Goal: Information Seeking & Learning: Find specific fact

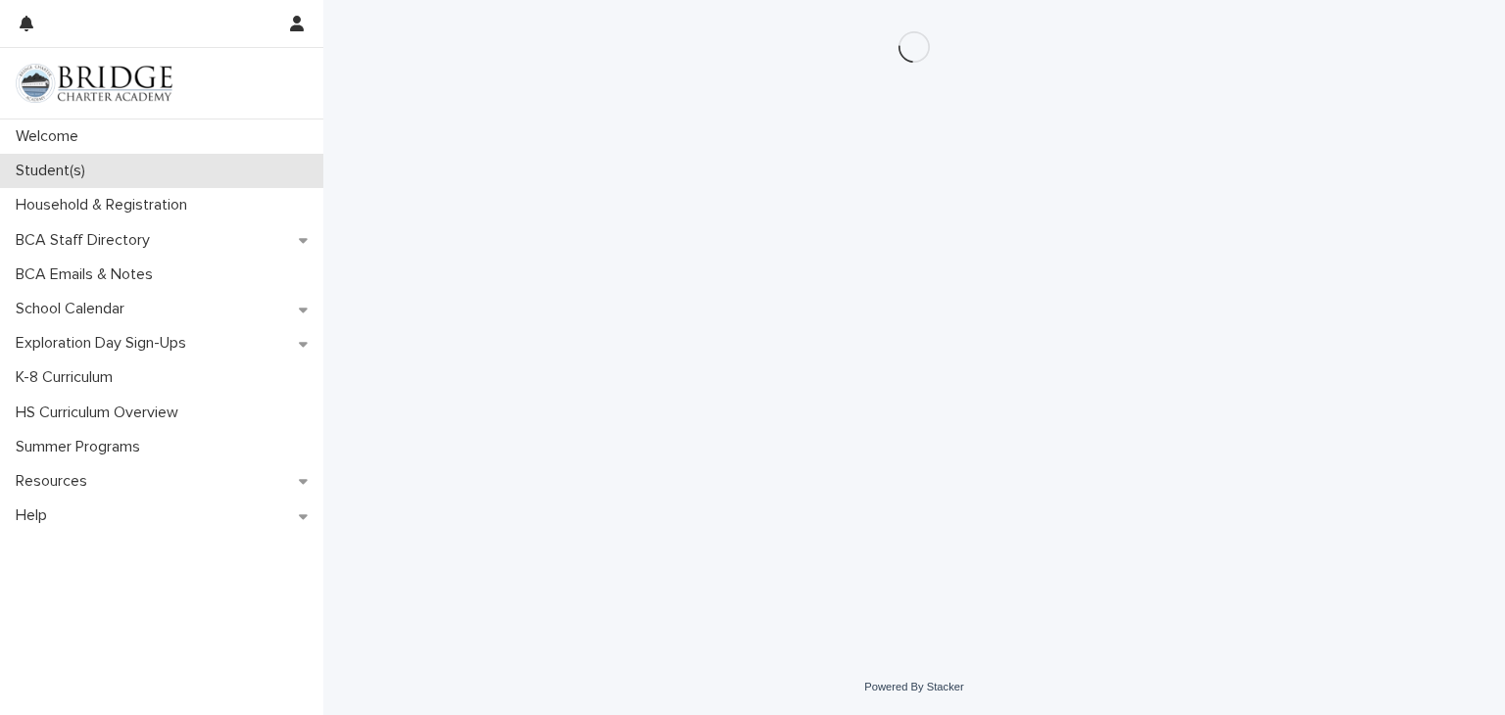
click at [216, 173] on div "Student(s)" at bounding box center [161, 171] width 323 height 34
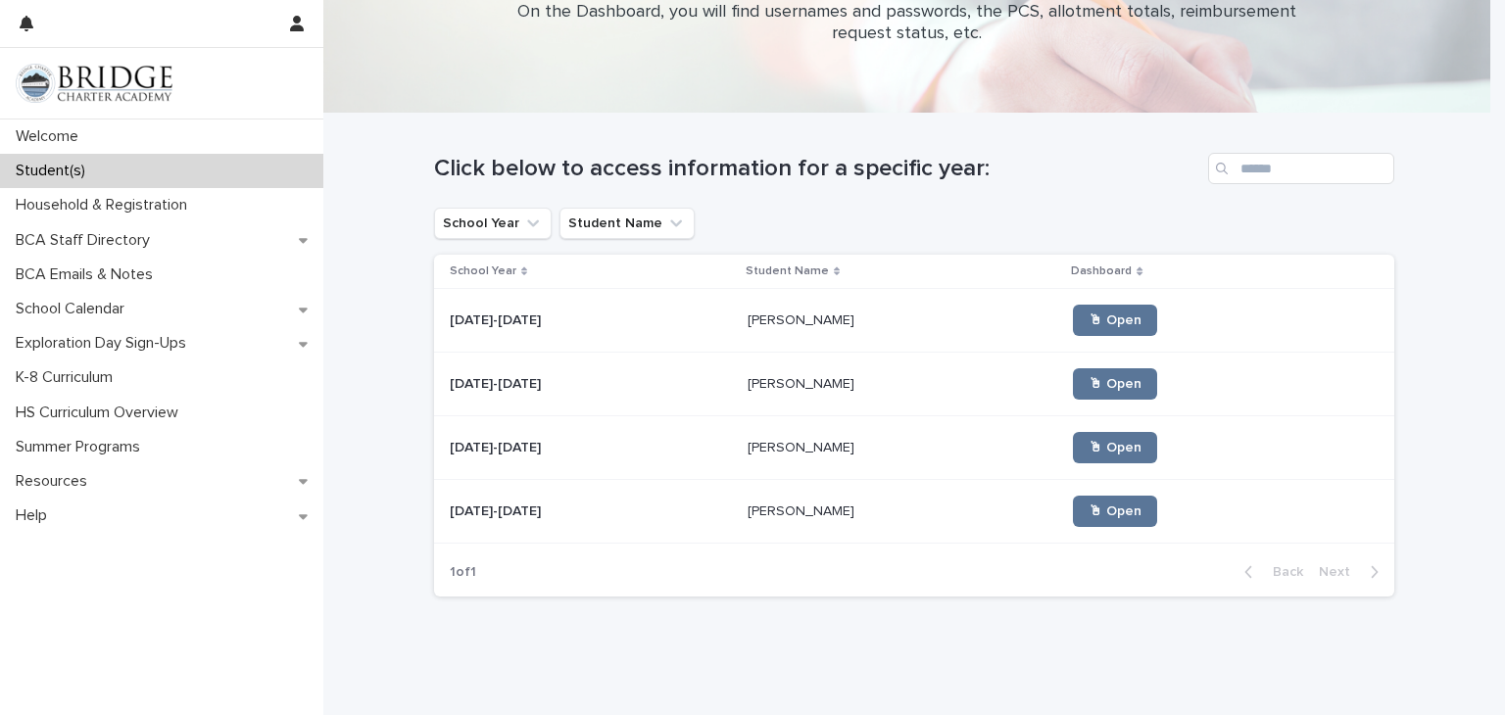
scroll to position [84, 0]
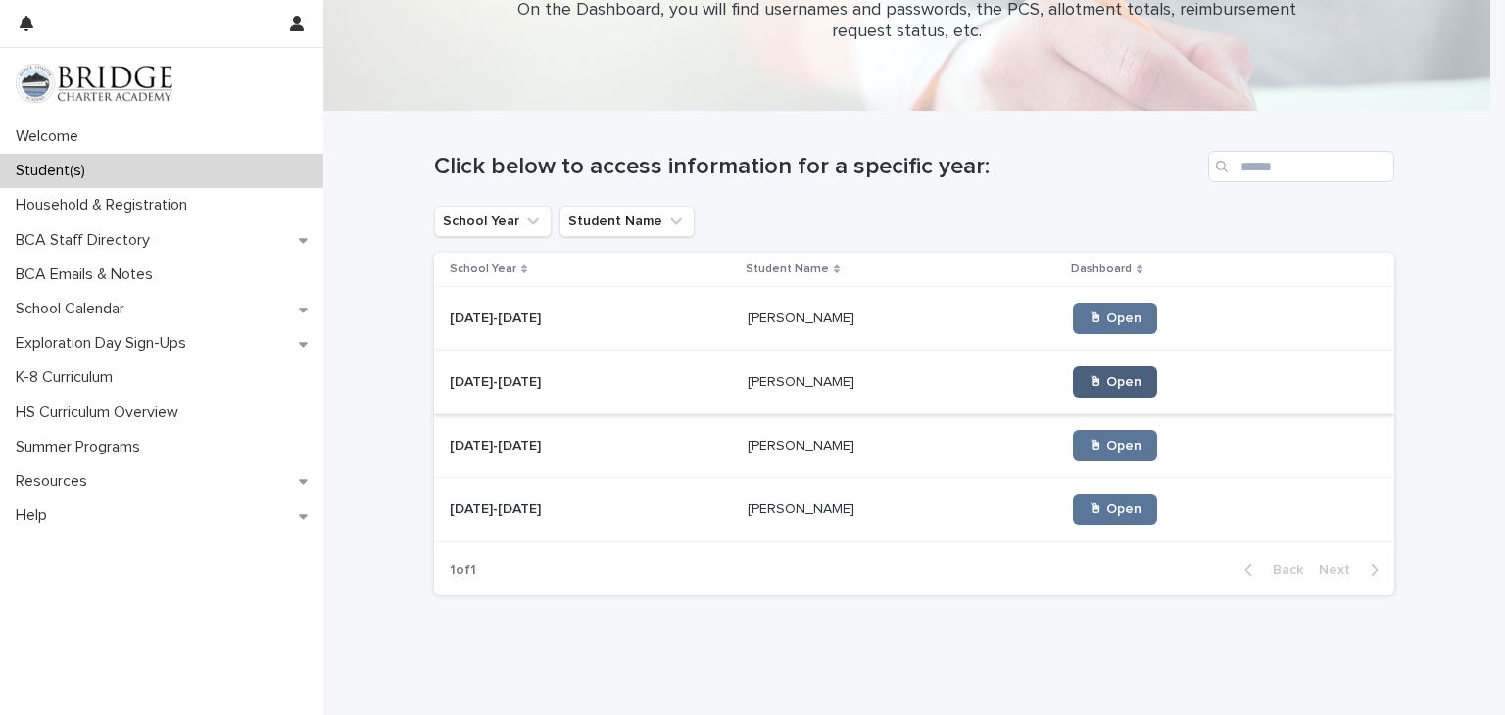
click at [1088, 383] on span "🖱 Open" at bounding box center [1114, 382] width 53 height 14
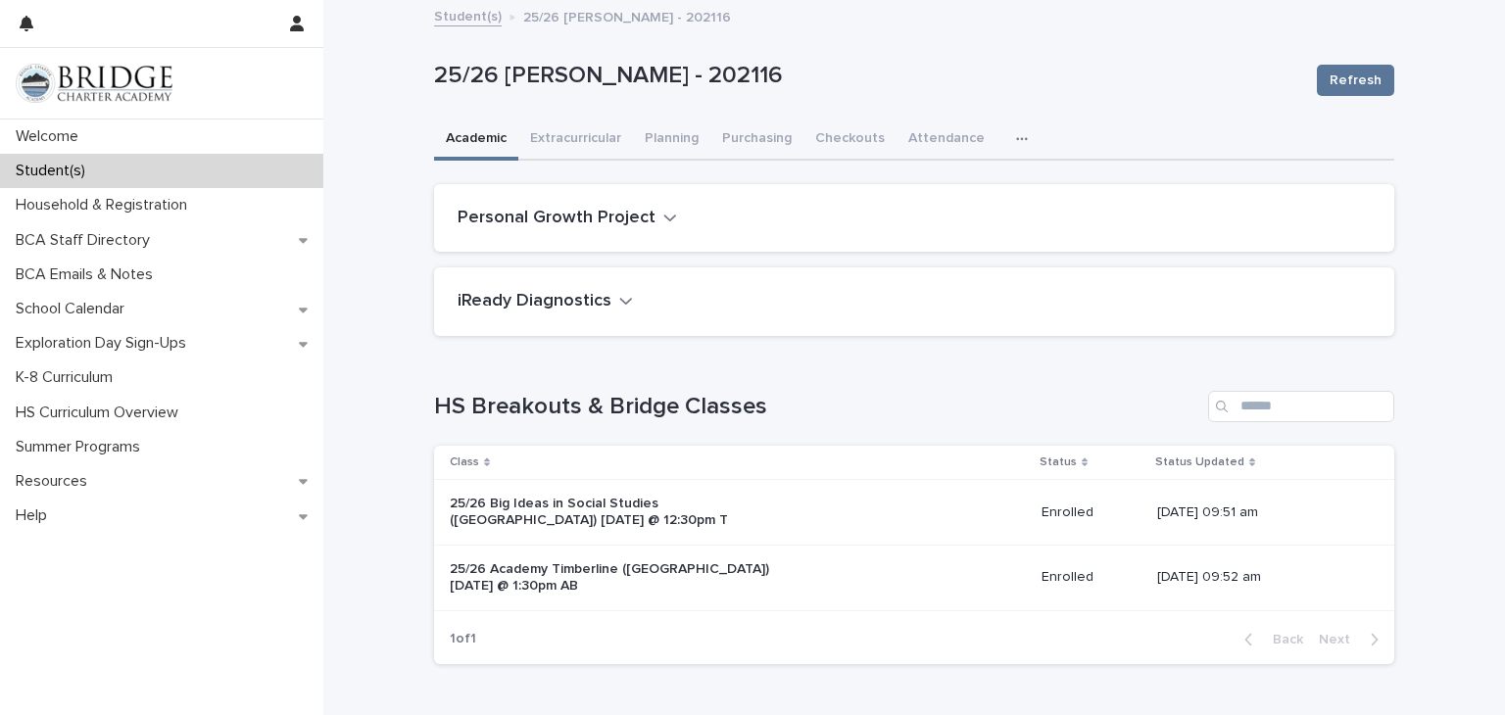
click at [1016, 135] on div "button" at bounding box center [1026, 139] width 20 height 14
click at [974, 188] on button "General" at bounding box center [959, 189] width 129 height 29
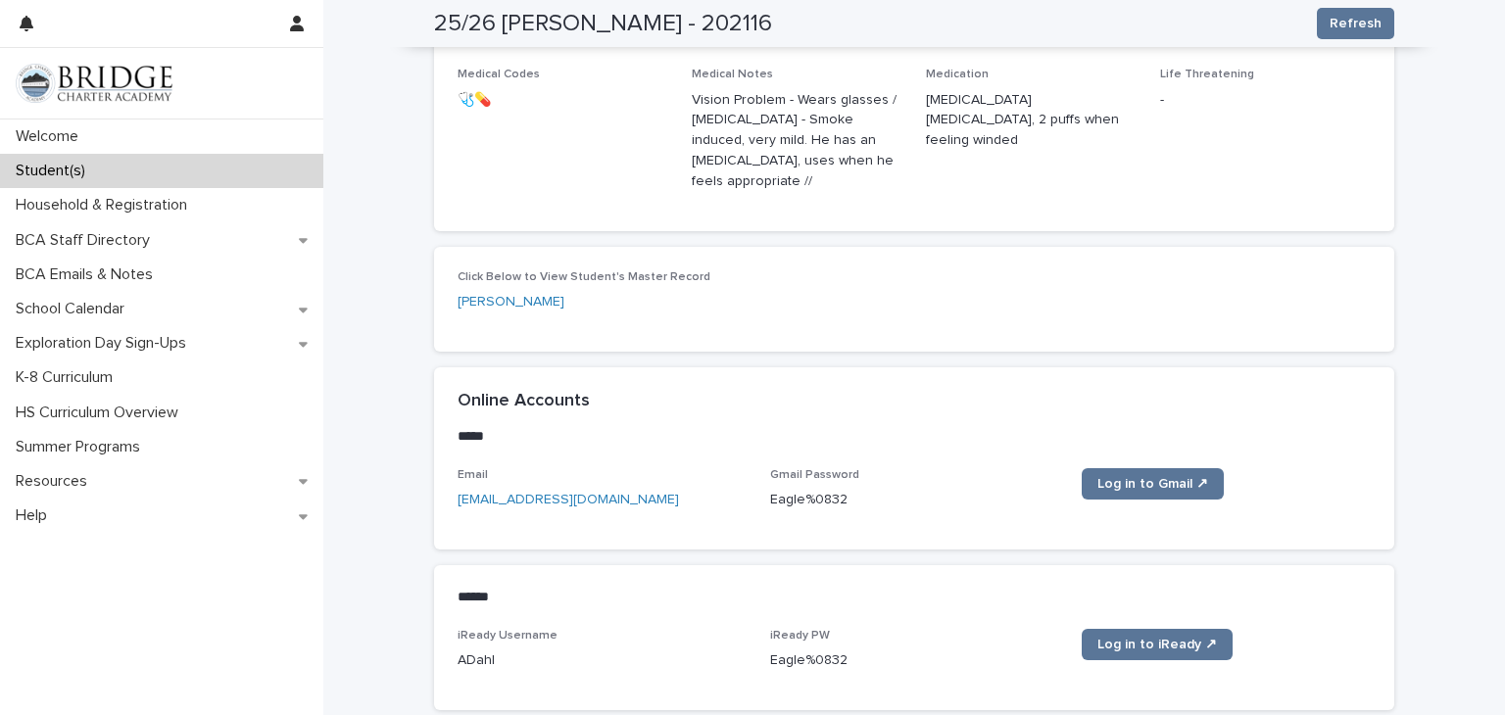
scroll to position [811, 0]
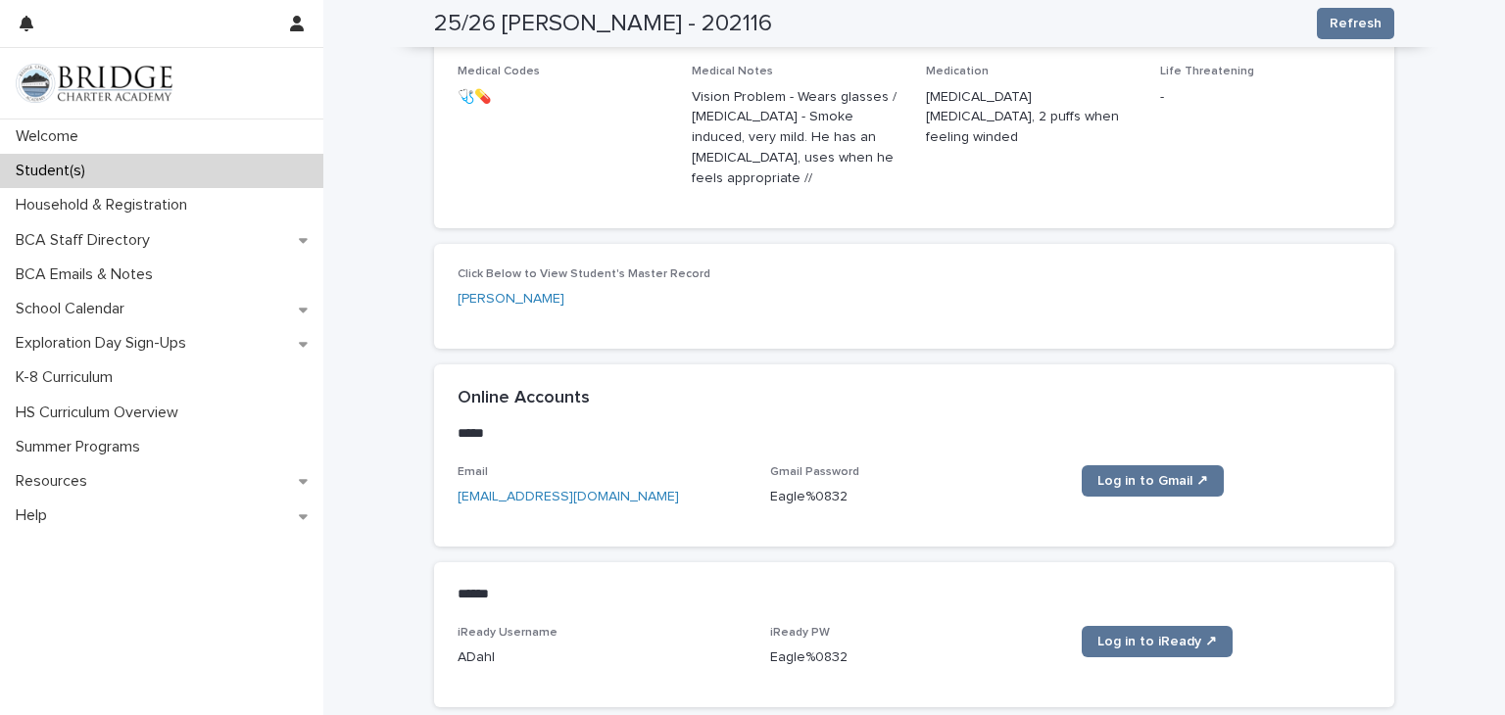
click at [788, 487] on p "Eagle%0832" at bounding box center [914, 497] width 289 height 21
copy div "Eagle%0832 Log in to Gmail ↗"
